Goal: Task Accomplishment & Management: Manage account settings

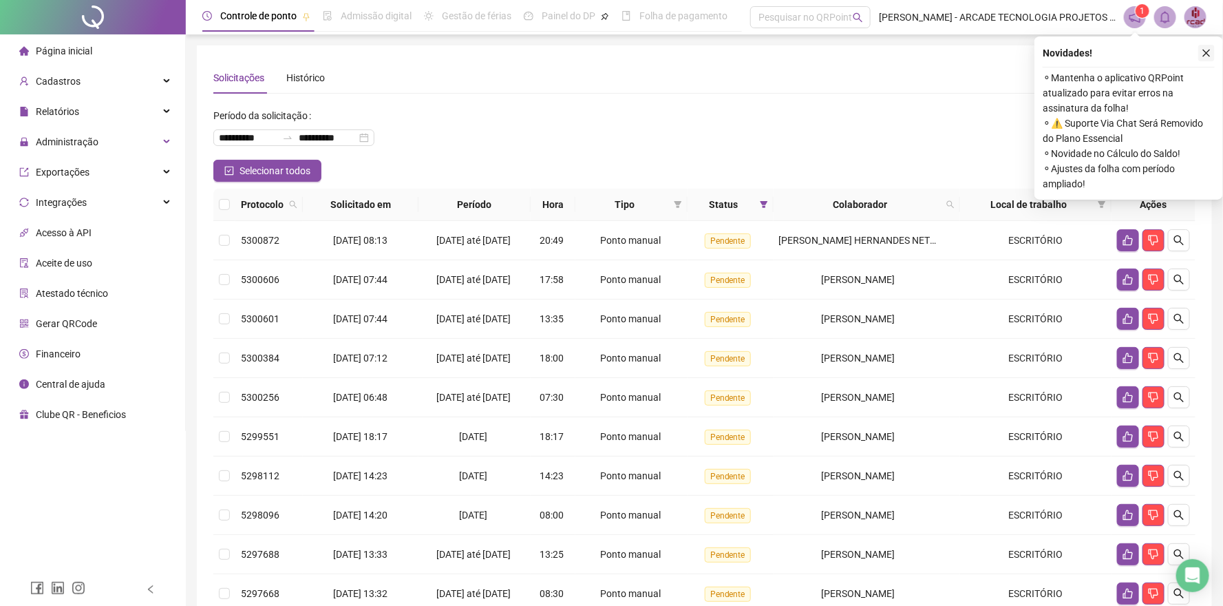
click at [1204, 50] on icon "close" at bounding box center [1207, 54] width 8 height 8
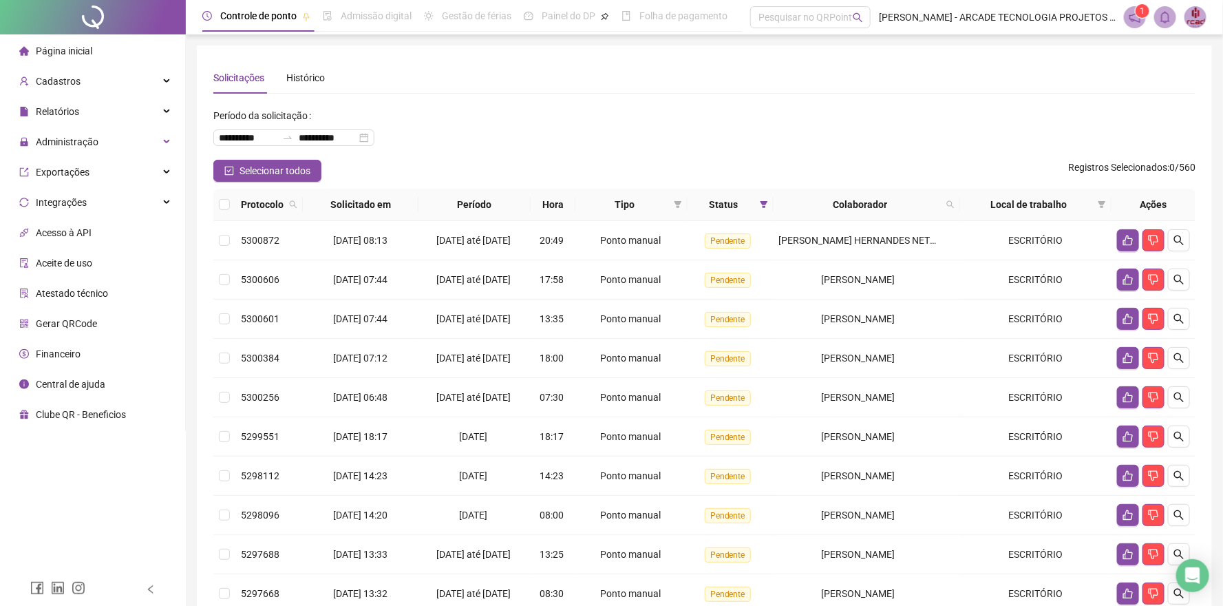
click at [1179, 89] on div "Solicitações Histórico" at bounding box center [704, 78] width 982 height 32
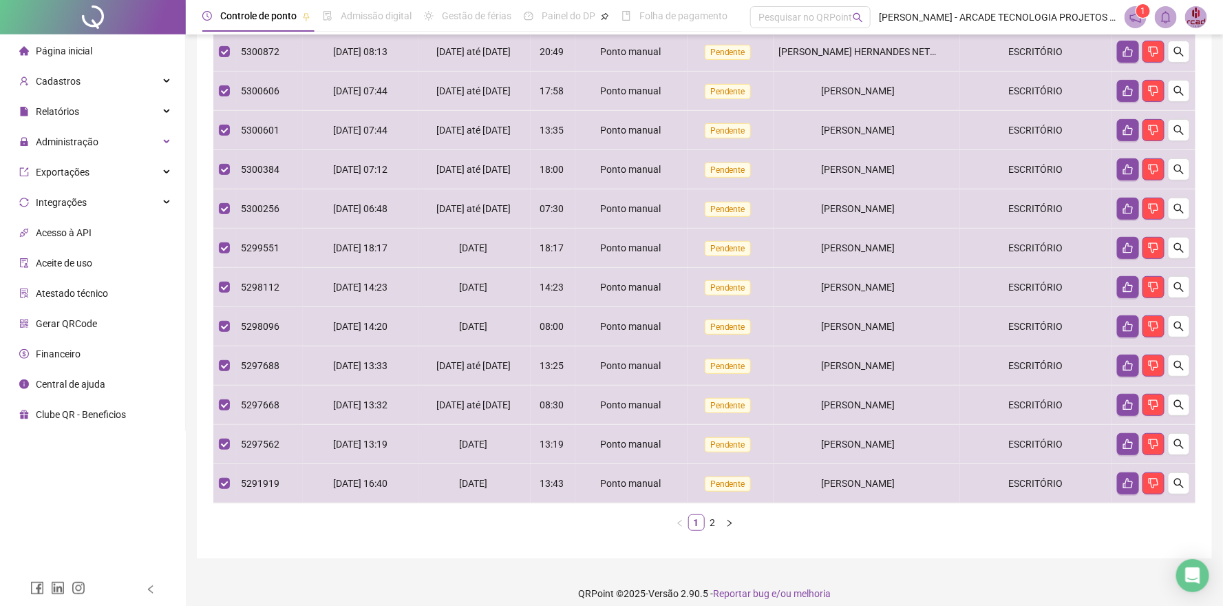
scroll to position [187, 0]
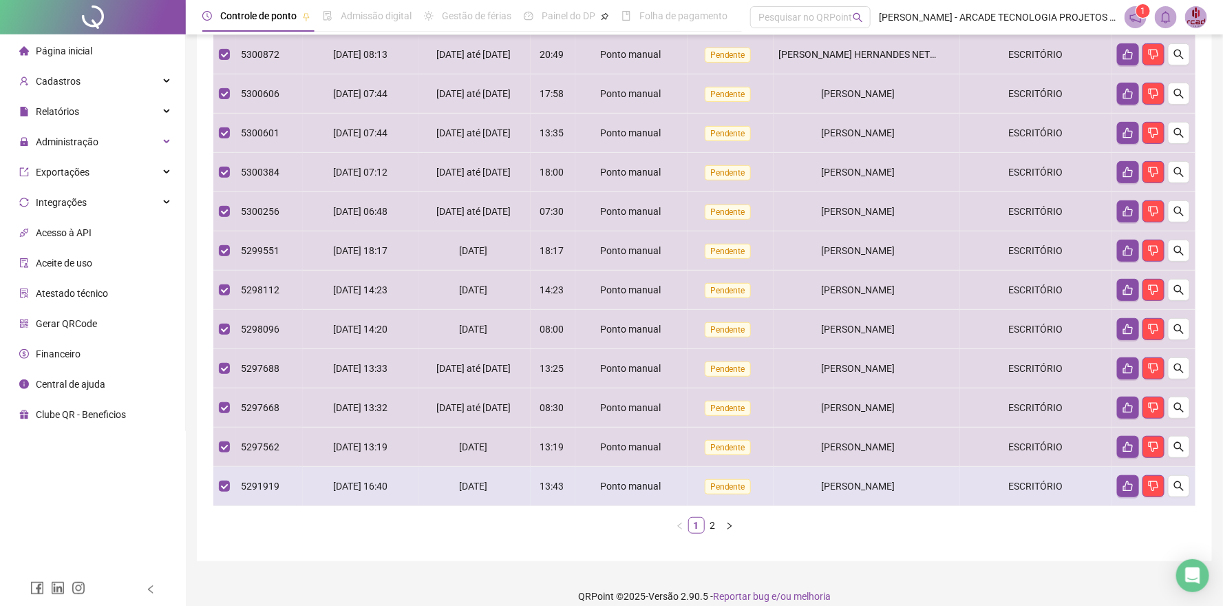
click at [230, 506] on td at bounding box center [224, 486] width 22 height 39
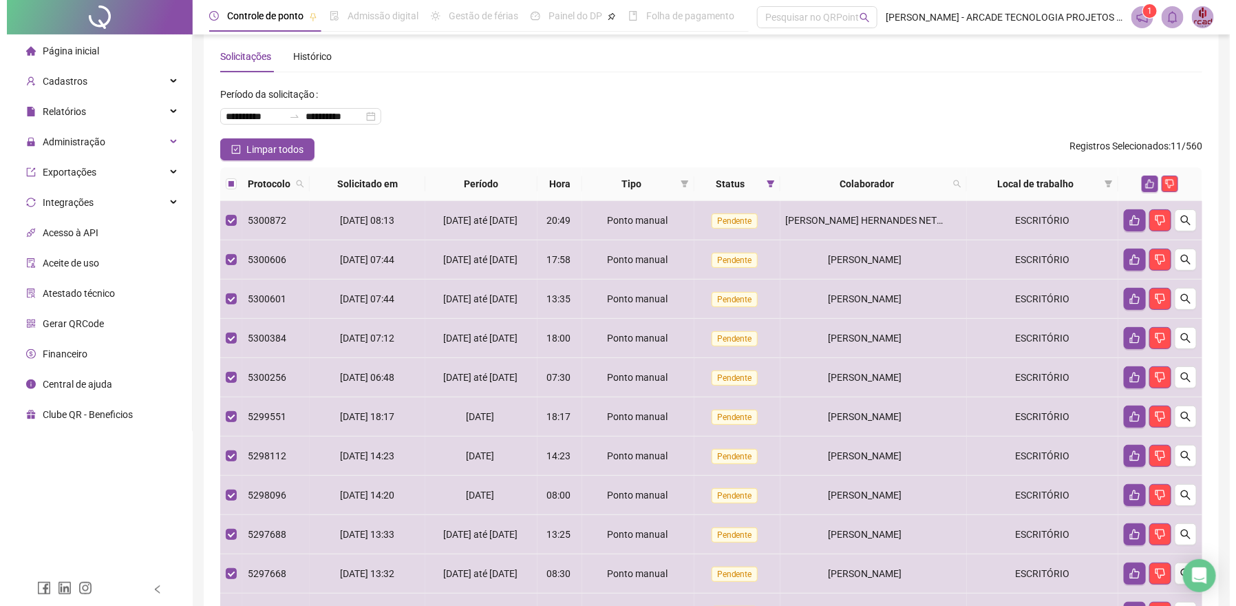
scroll to position [6, 0]
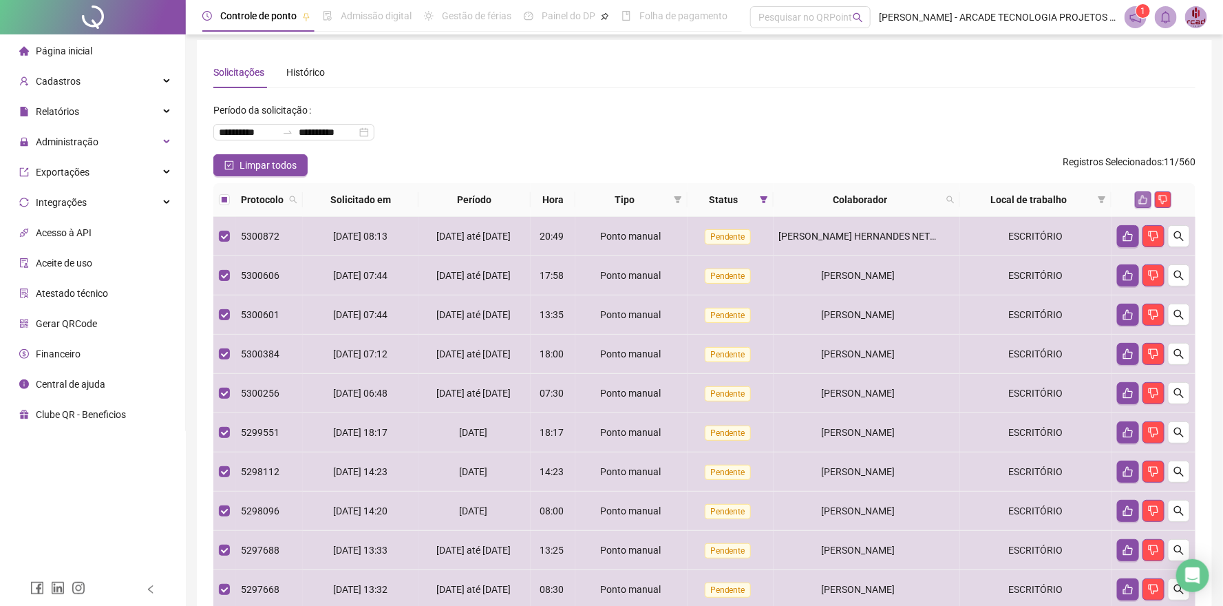
click at [1146, 201] on icon "like" at bounding box center [1144, 200] width 10 height 10
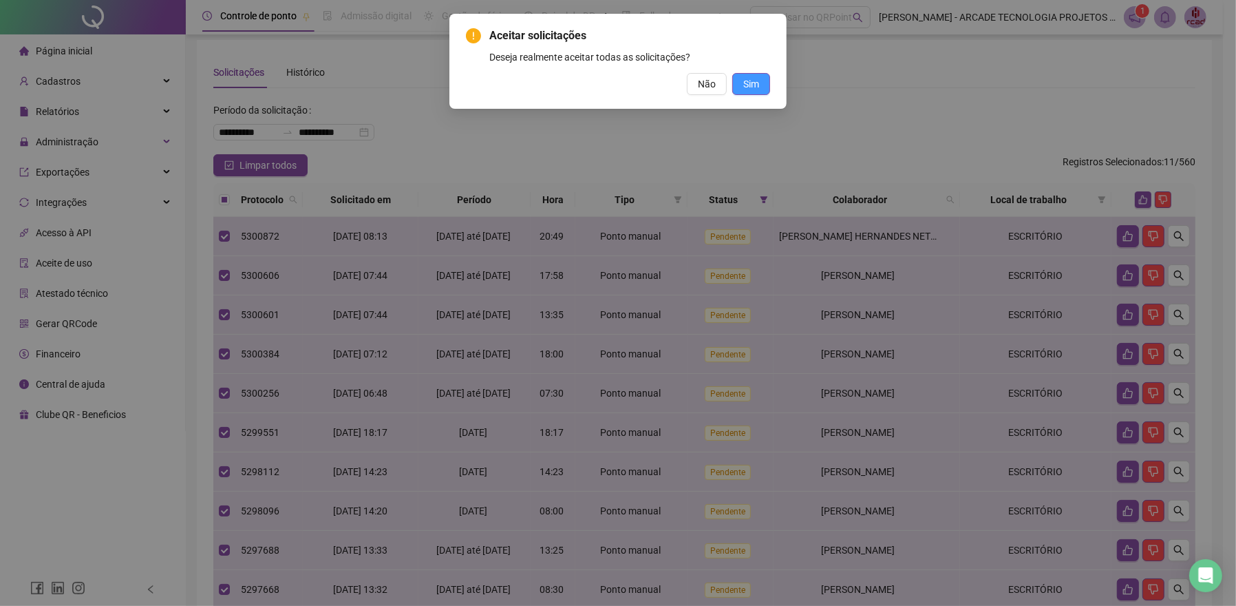
click at [747, 80] on span "Sim" at bounding box center [751, 83] width 16 height 15
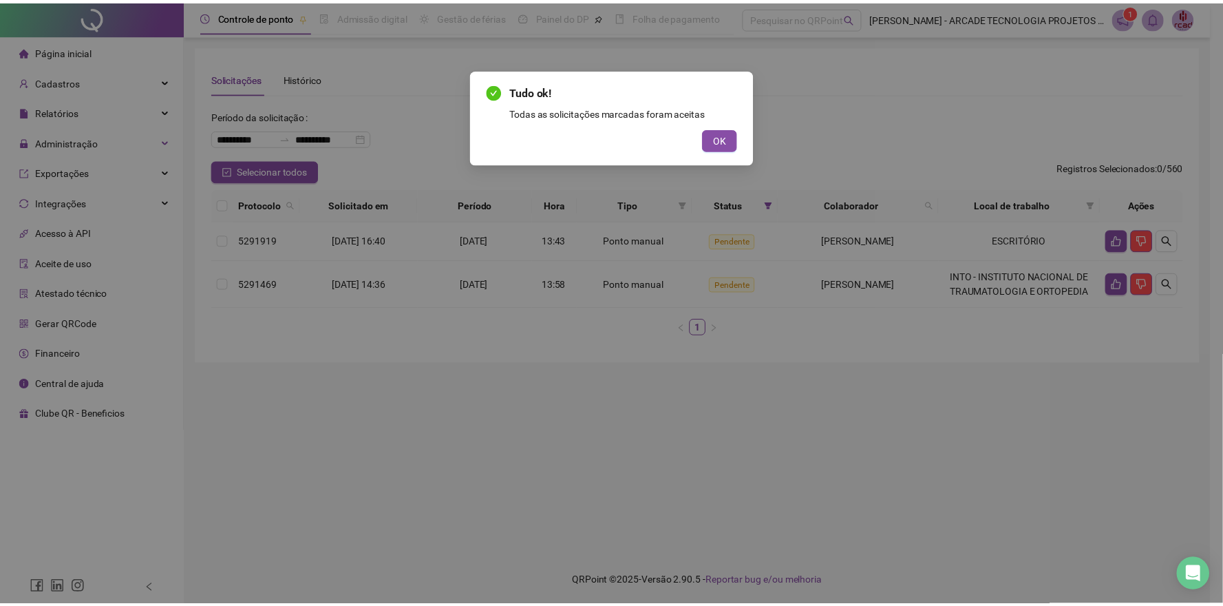
scroll to position [0, 0]
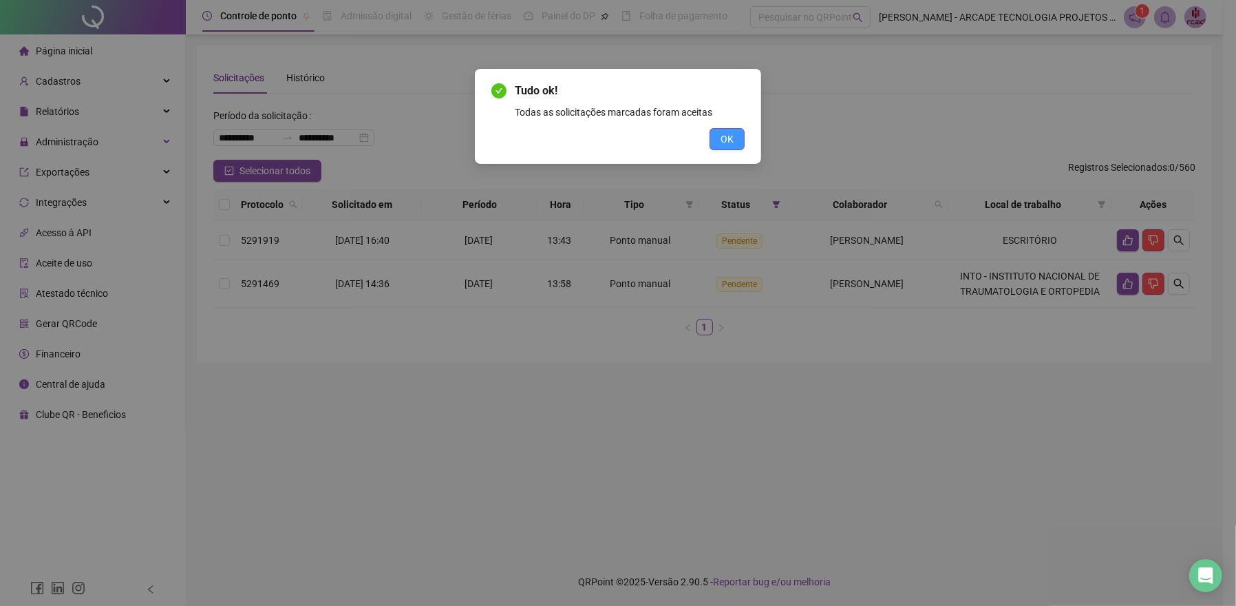
click at [733, 131] on span "OK" at bounding box center [727, 138] width 13 height 15
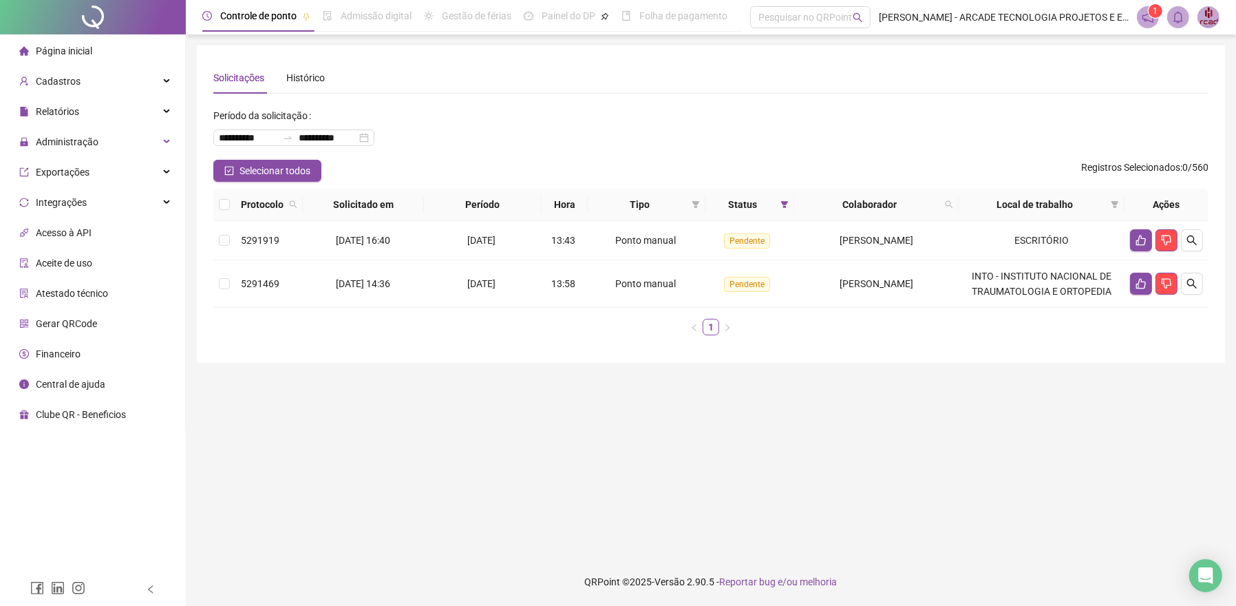
click at [80, 52] on span "Página inicial" at bounding box center [64, 50] width 56 height 11
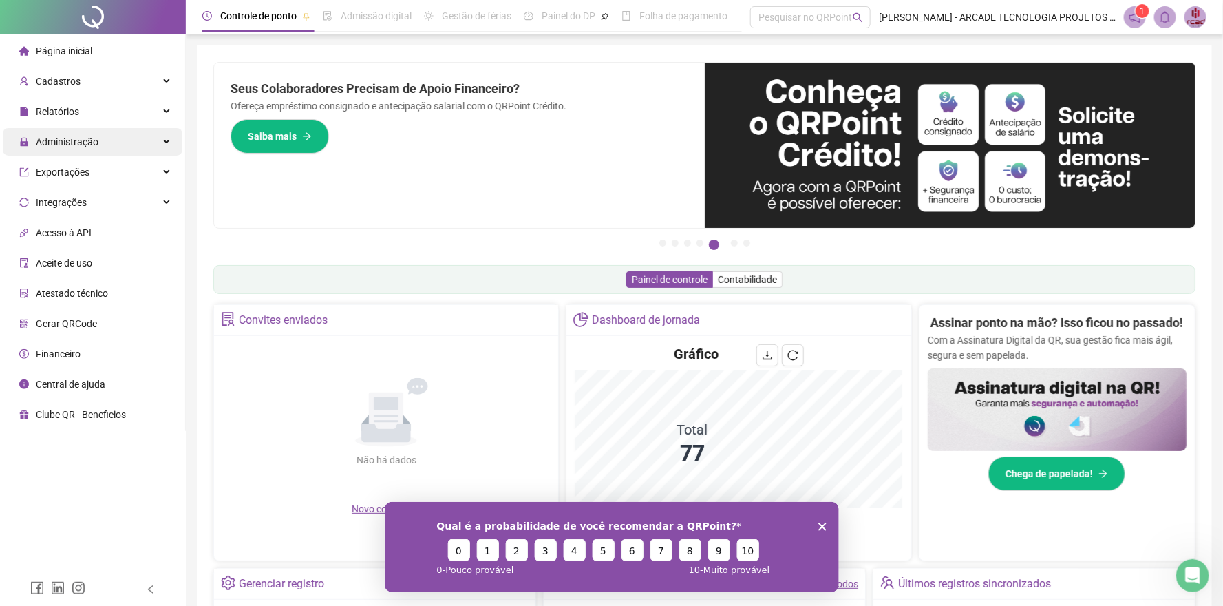
click at [114, 144] on div "Administração" at bounding box center [93, 142] width 180 height 28
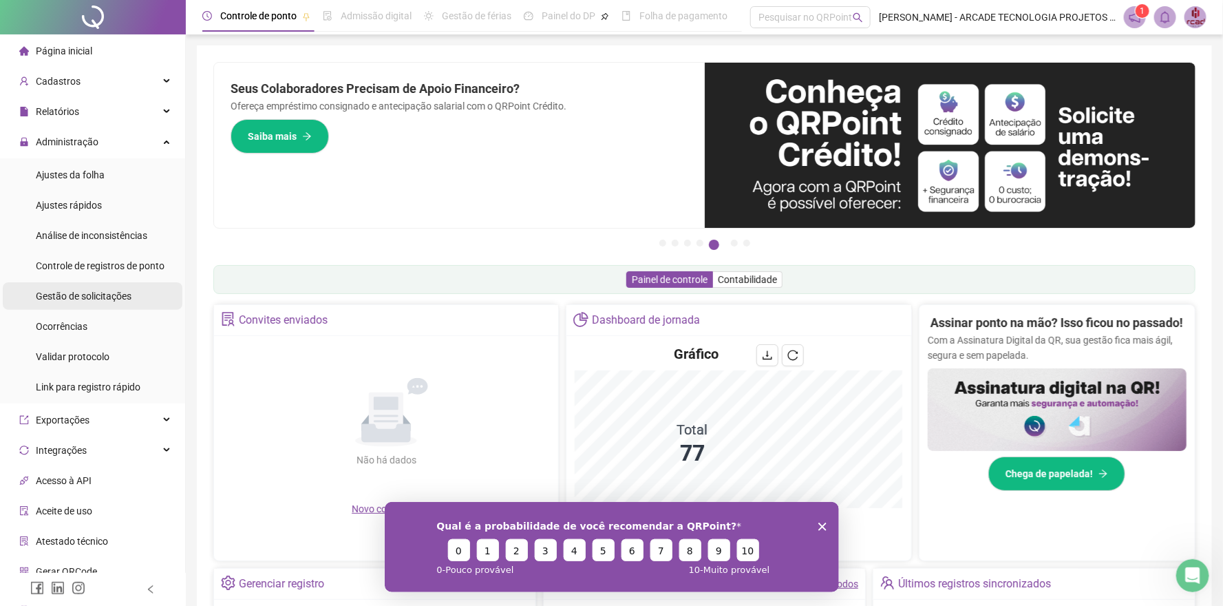
click at [84, 302] on div "Gestão de solicitações" at bounding box center [84, 296] width 96 height 28
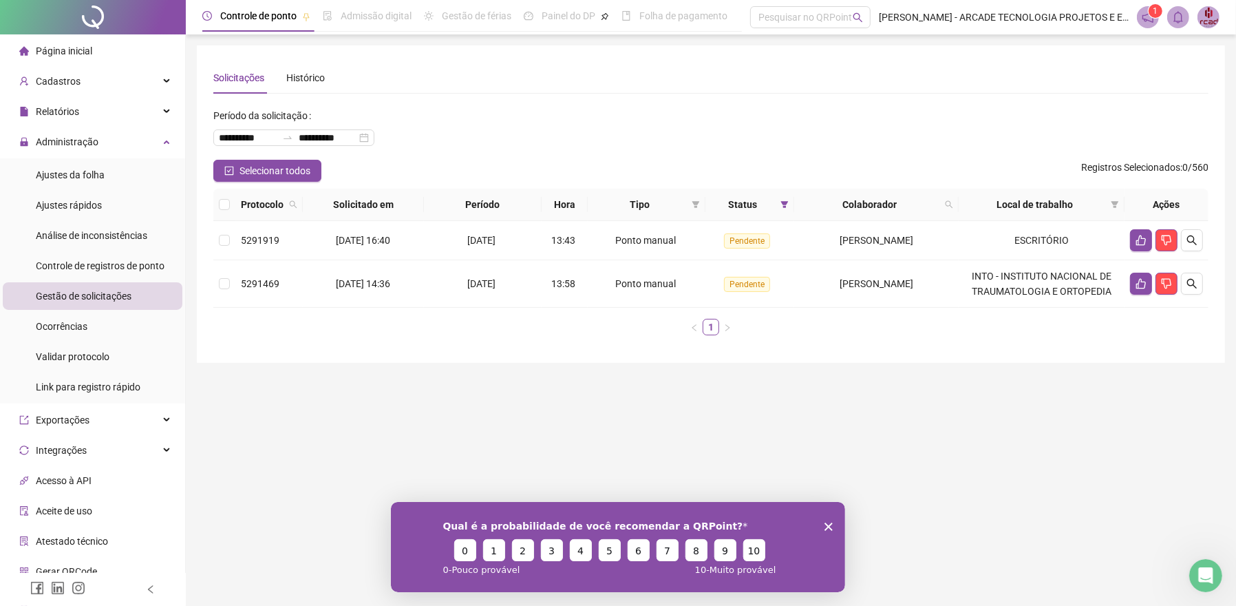
click at [829, 525] on icon "Encerrar pesquisa" at bounding box center [828, 526] width 8 height 8
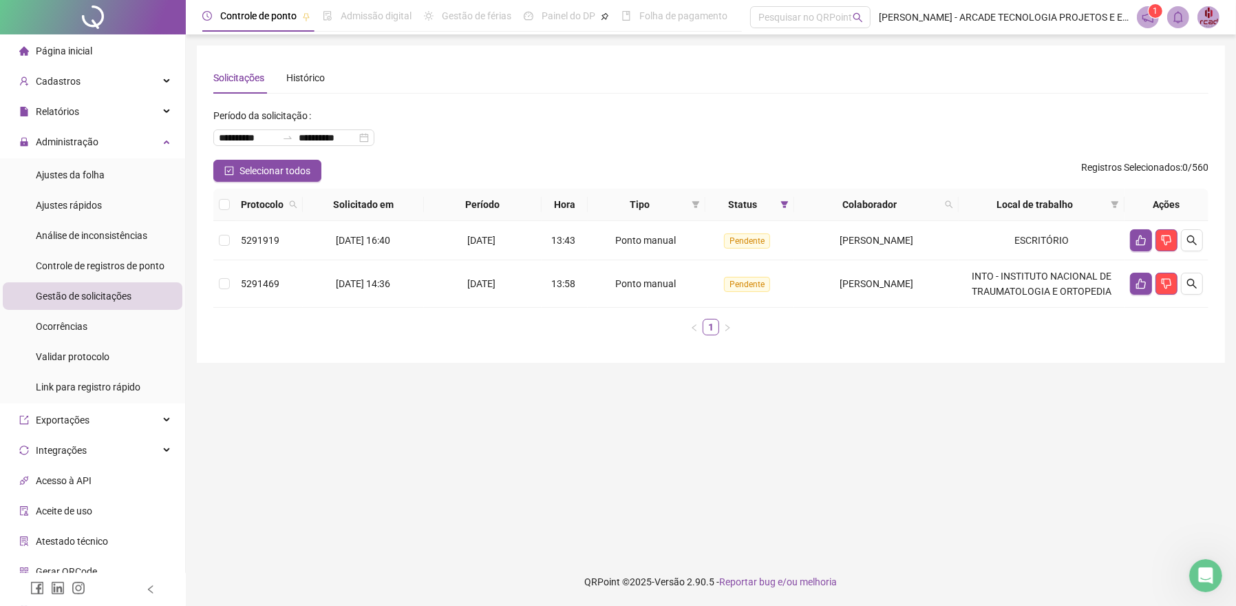
click at [66, 55] on span "Página inicial" at bounding box center [64, 50] width 56 height 11
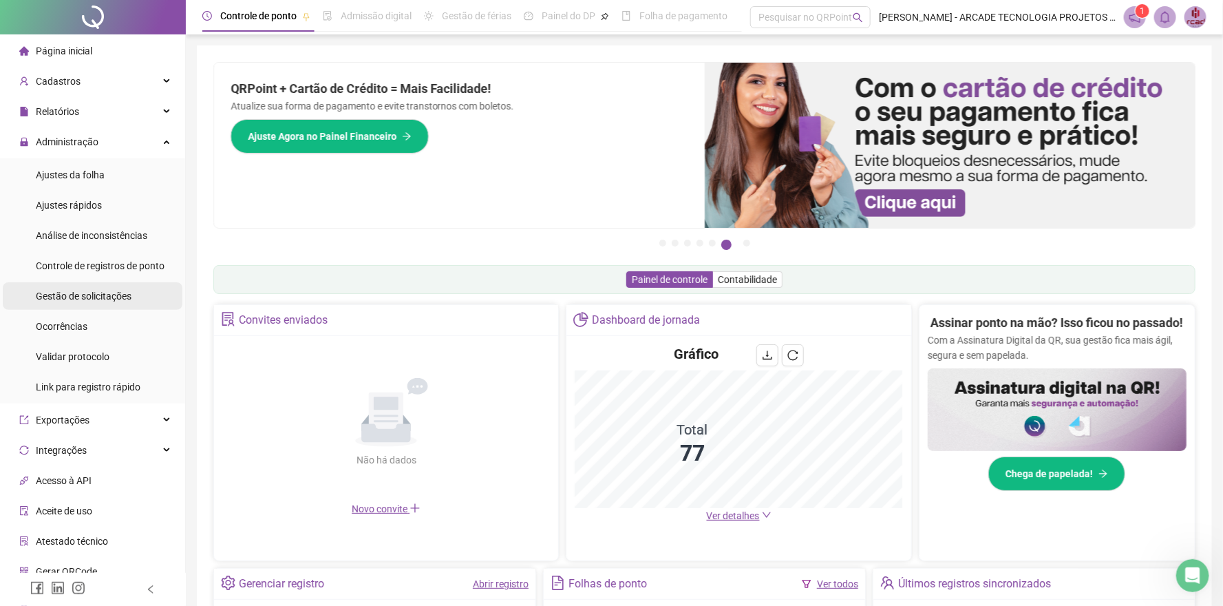
click at [103, 295] on span "Gestão de solicitações" at bounding box center [84, 295] width 96 height 11
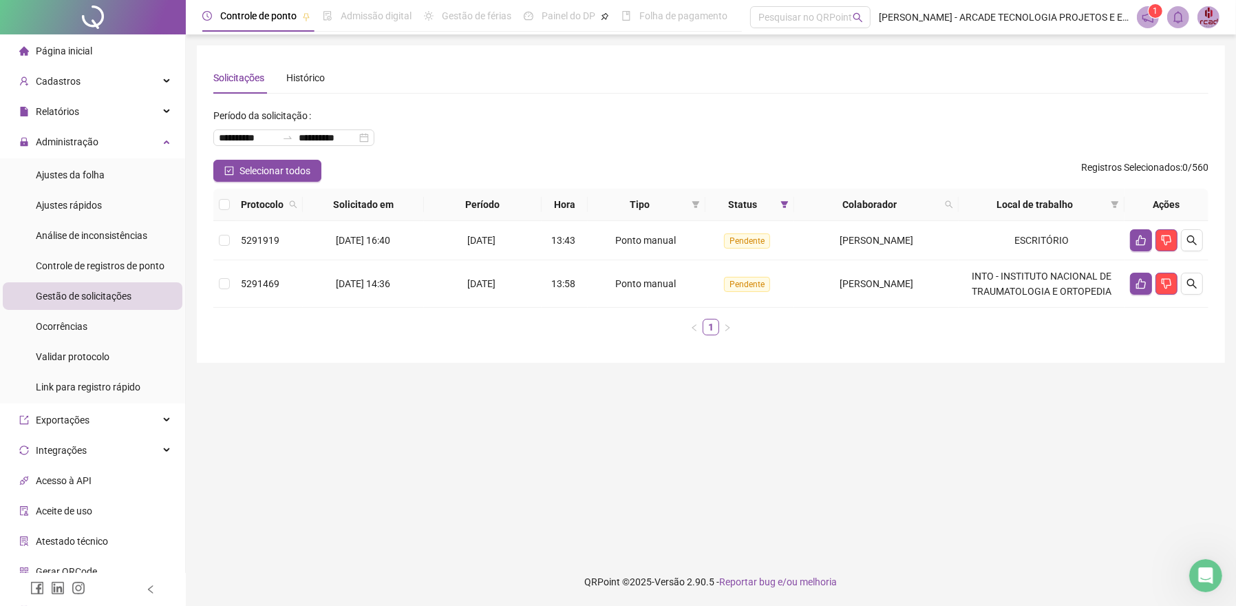
click at [56, 49] on span "Página inicial" at bounding box center [64, 50] width 56 height 11
